Goal: Information Seeking & Learning: Learn about a topic

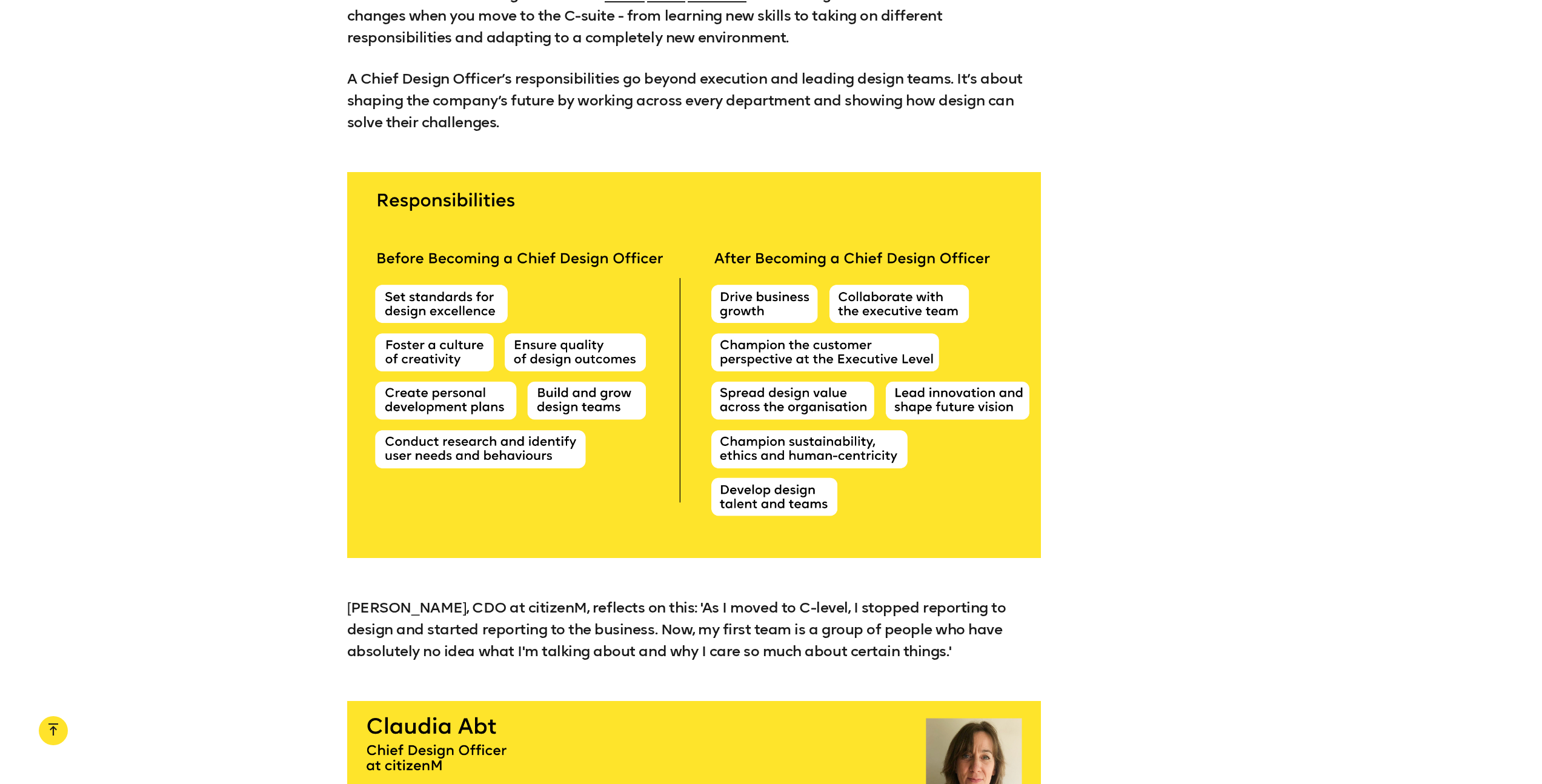
scroll to position [4808, 0]
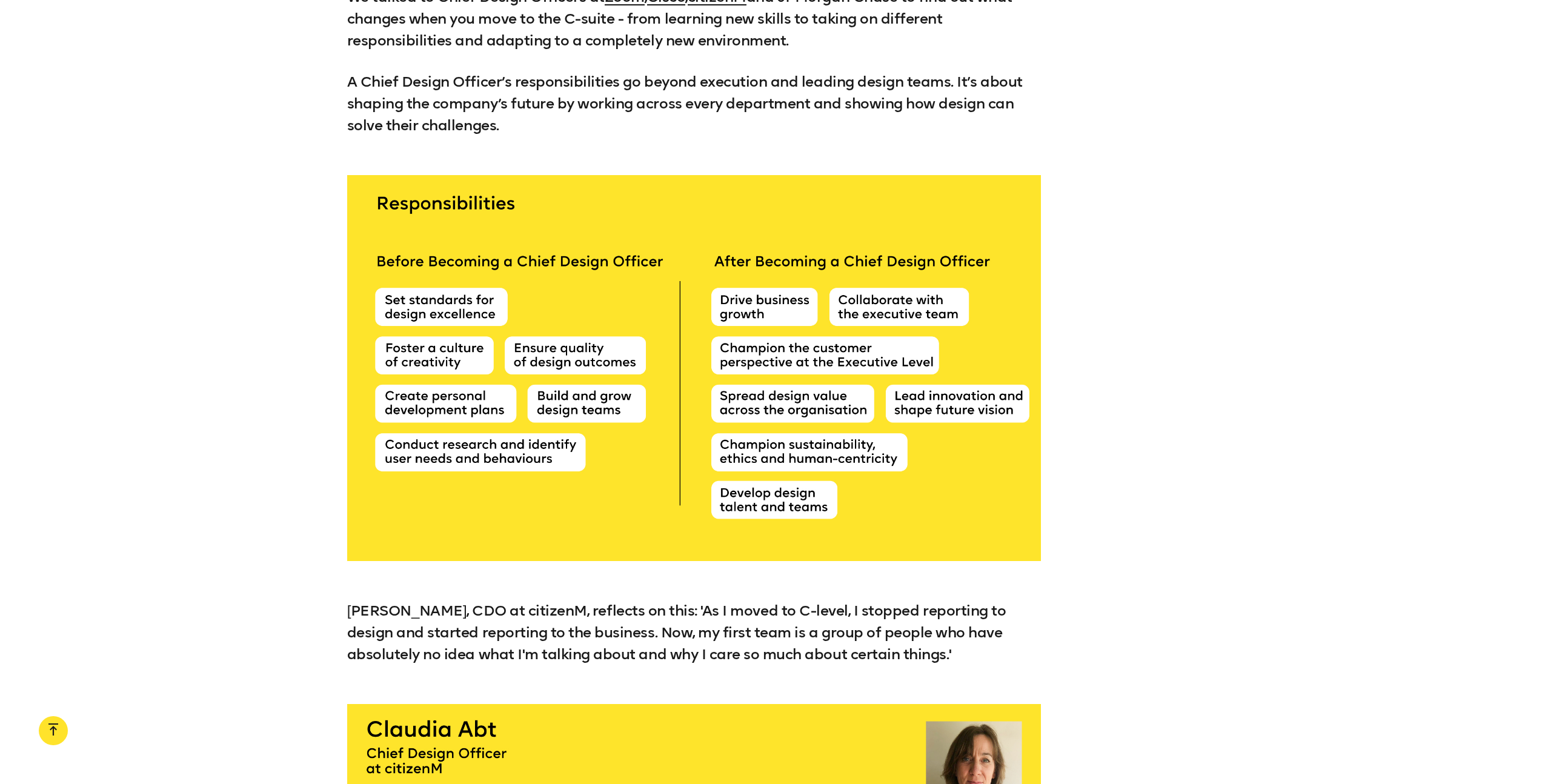
click at [719, 339] on div at bounding box center [694, 368] width 694 height 386
drag, startPoint x: 718, startPoint y: 339, endPoint x: 862, endPoint y: 371, distance: 147.5
click at [862, 371] on div at bounding box center [694, 368] width 694 height 386
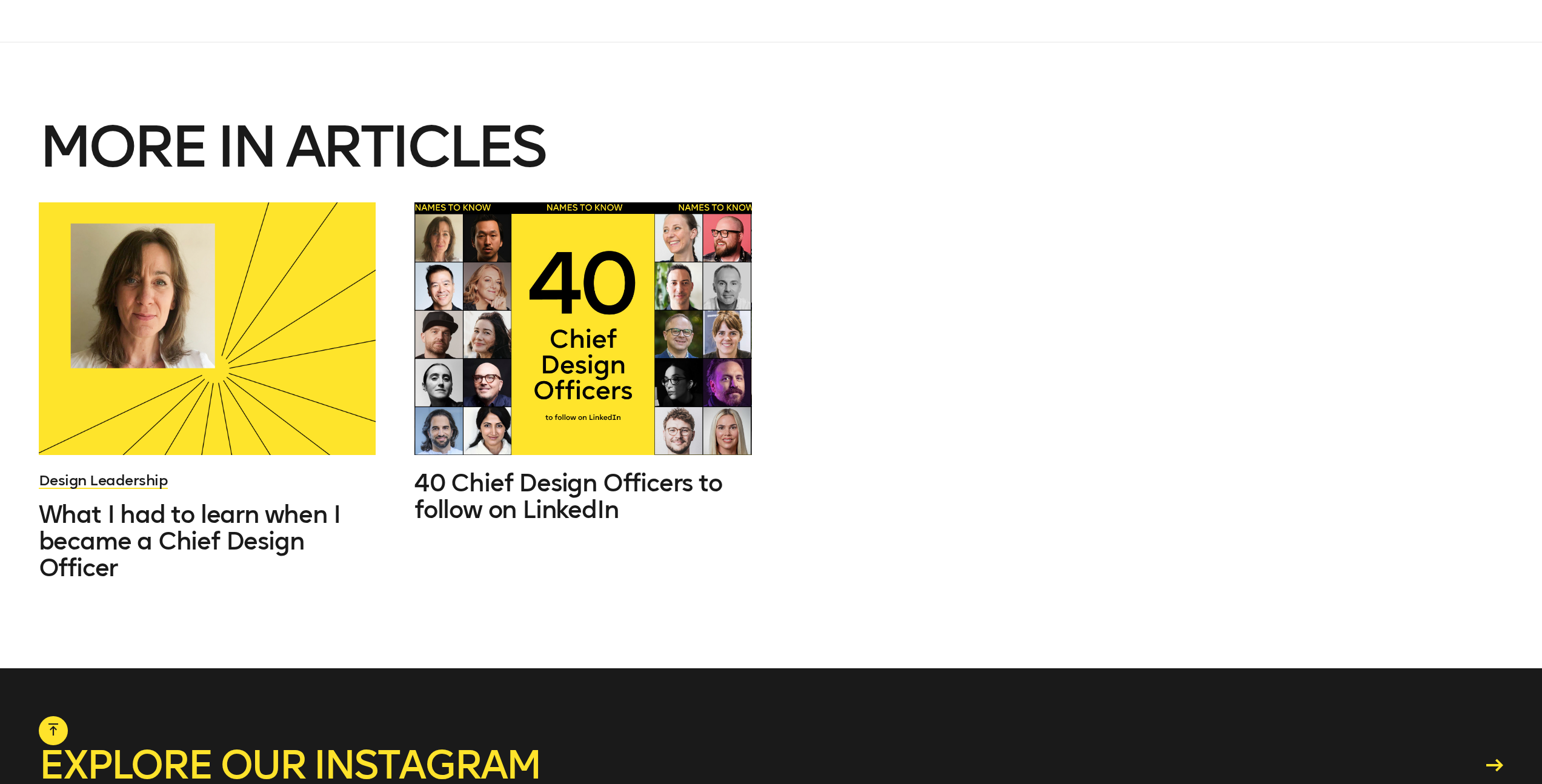
scroll to position [9276, 0]
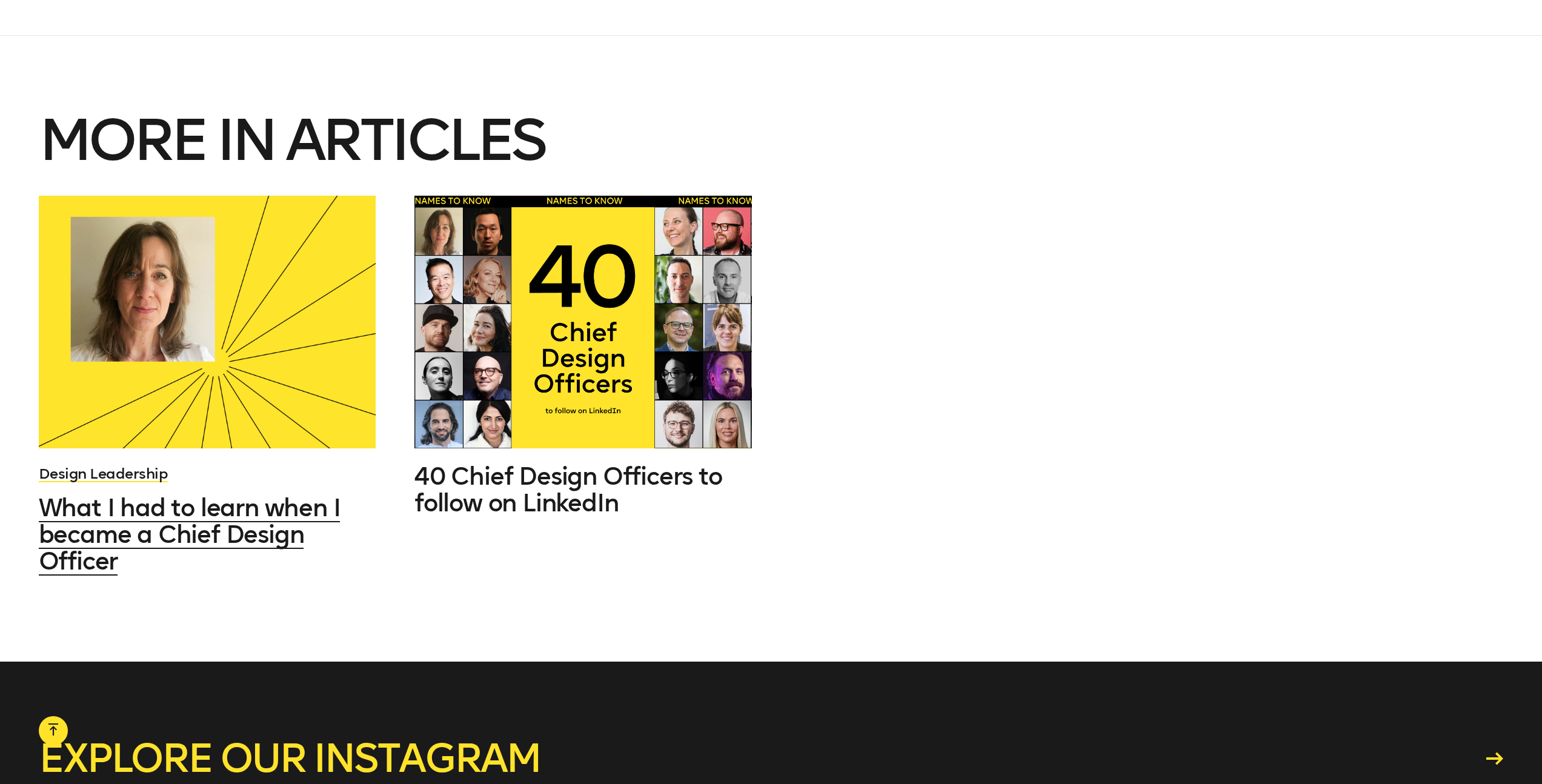
click at [297, 493] on span "What I had to learn when I became a Chief Design Officer" at bounding box center [190, 534] width 301 height 82
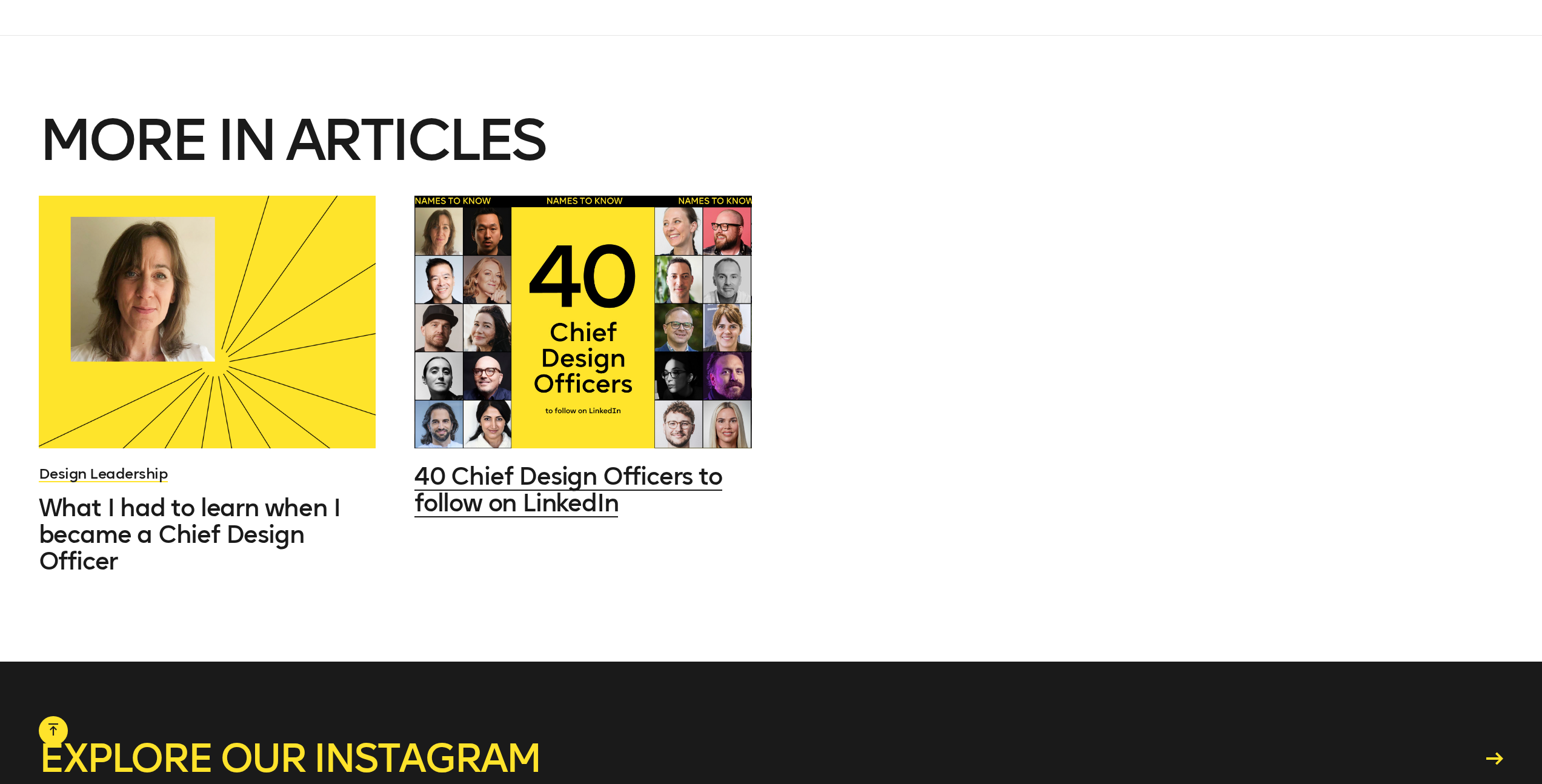
click at [548, 461] on span "40 Chief Design Officers to follow on LinkedIn" at bounding box center [568, 489] width 308 height 56
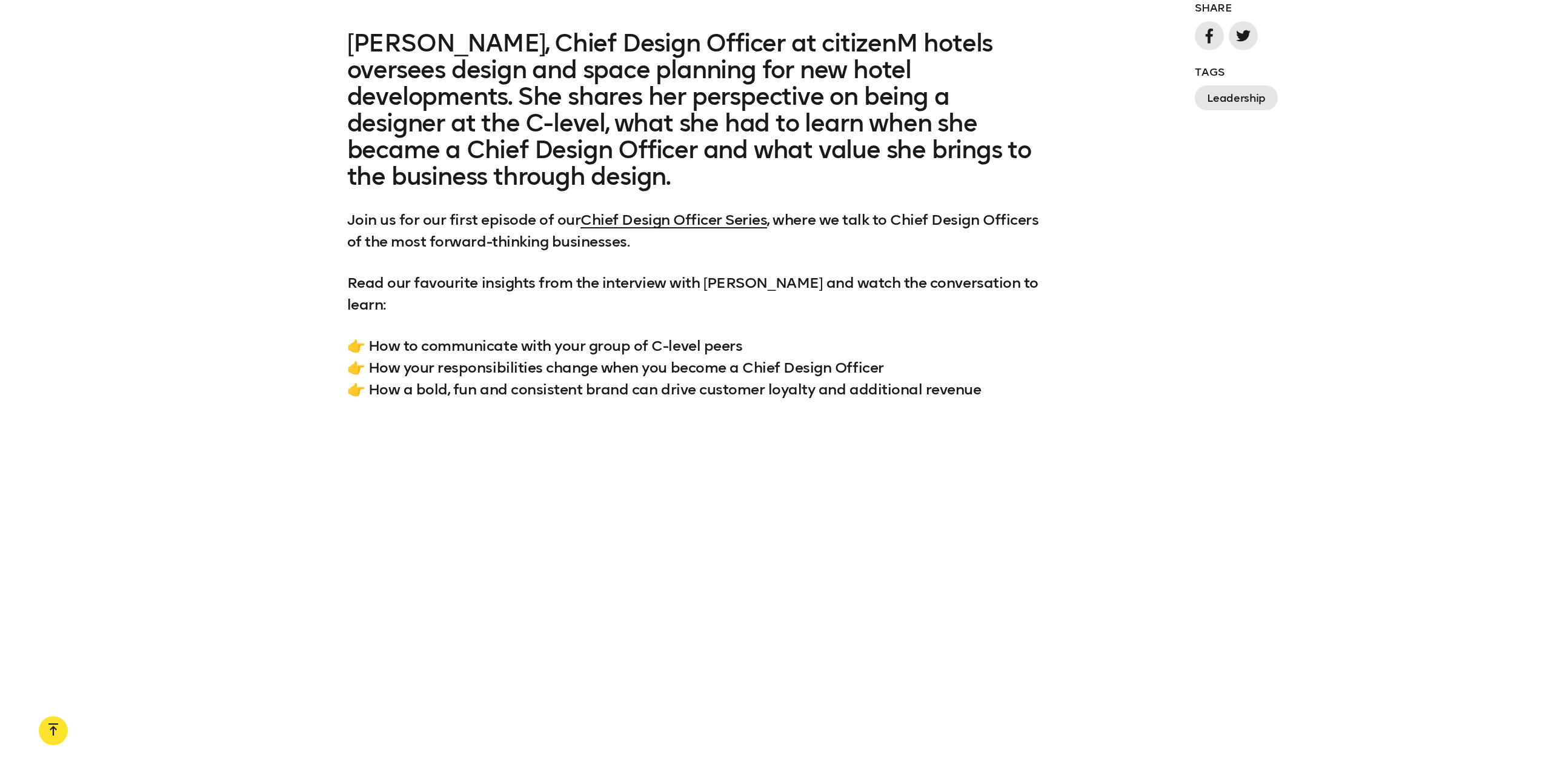
scroll to position [1577, 0]
